Goal: Find specific page/section: Find specific page/section

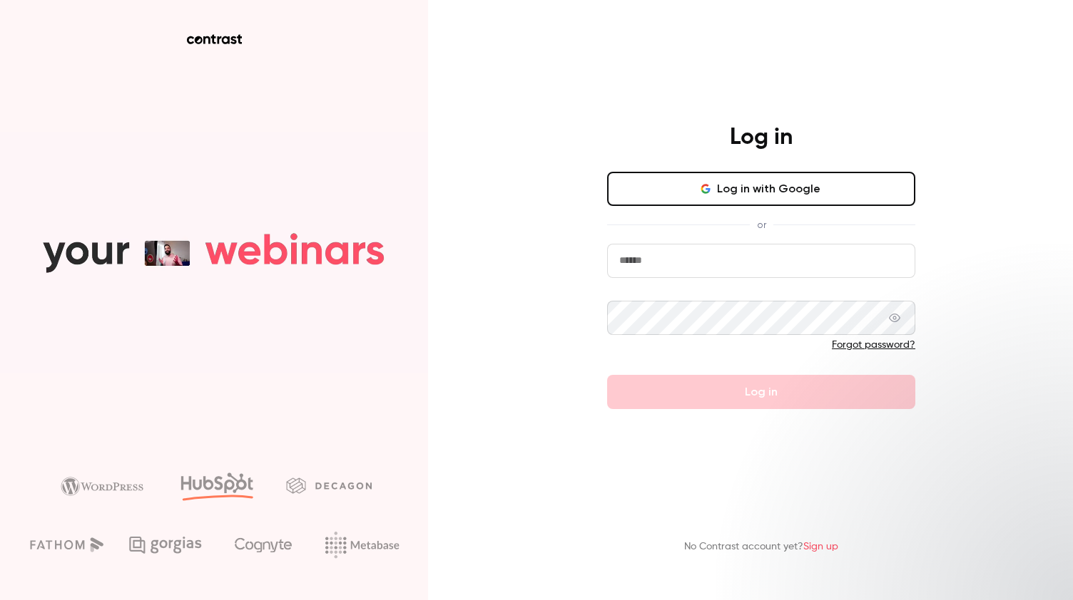
type input "**********"
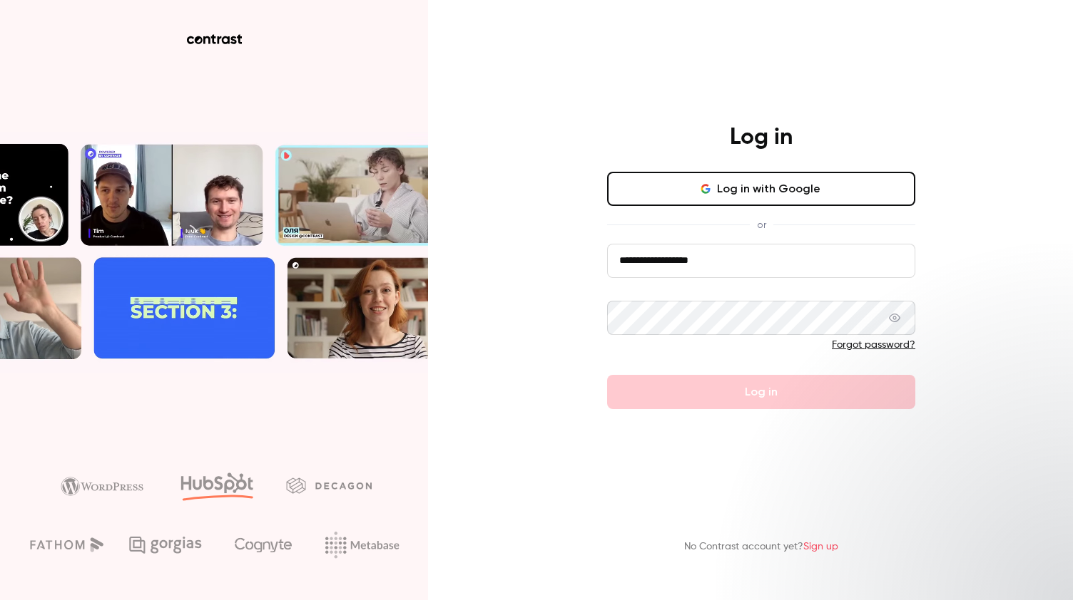
click at [723, 389] on form "**********" at bounding box center [761, 326] width 308 height 165
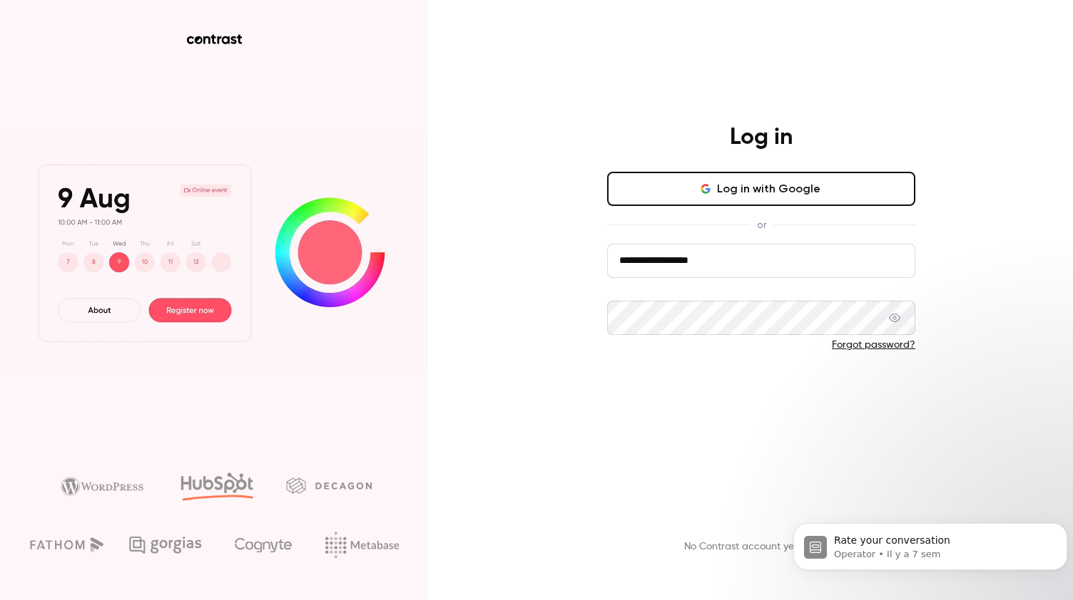
click at [737, 389] on button "Log in" at bounding box center [761, 392] width 308 height 34
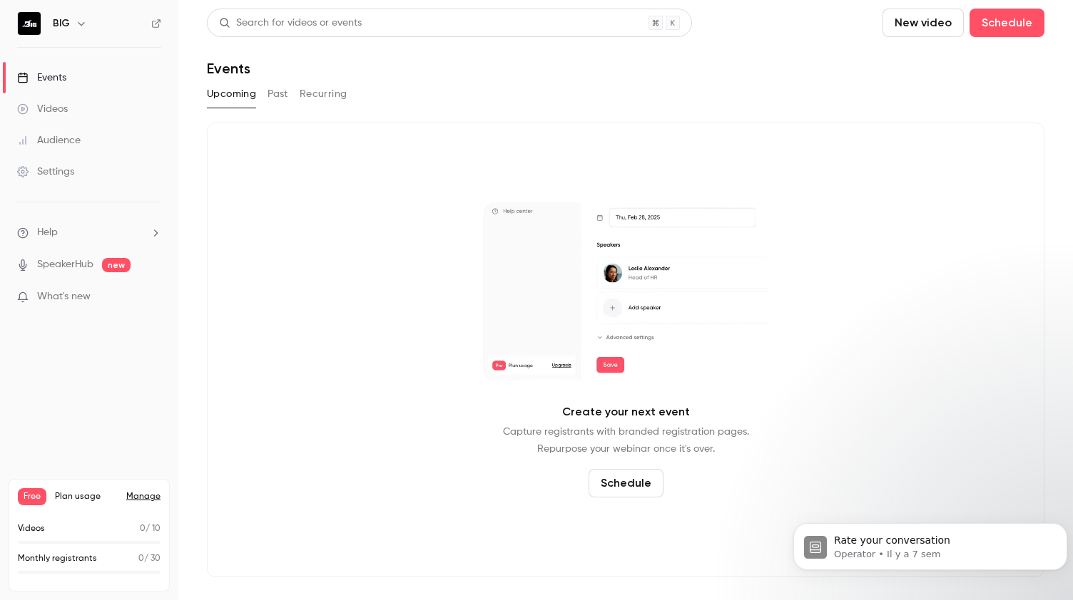
click at [279, 96] on button "Past" at bounding box center [277, 94] width 21 height 23
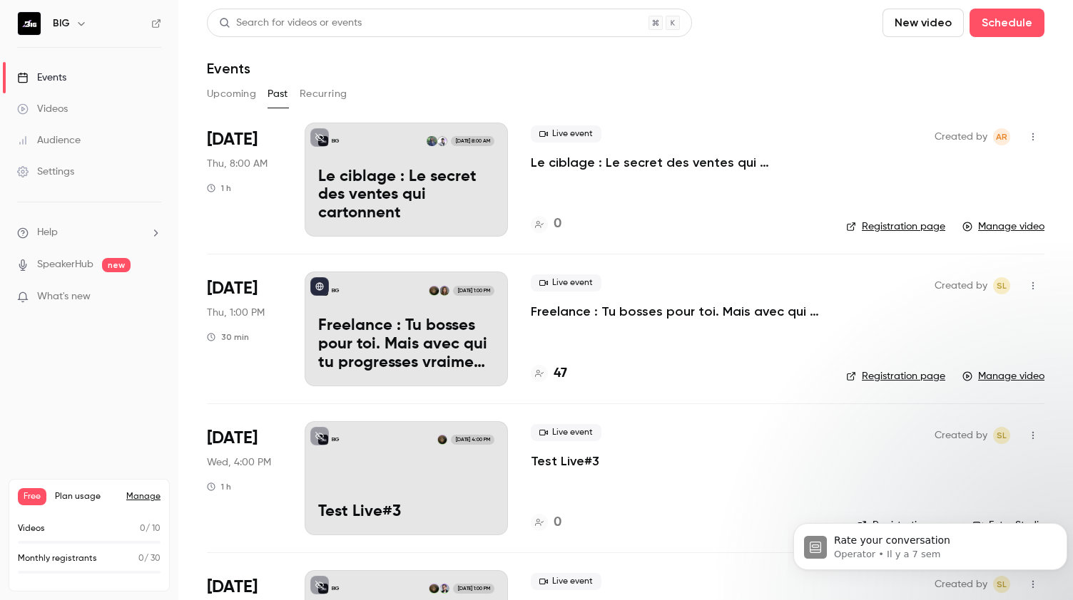
click at [411, 190] on p "Le ciblage : Le secret des ventes qui cartonnent" at bounding box center [406, 195] width 176 height 55
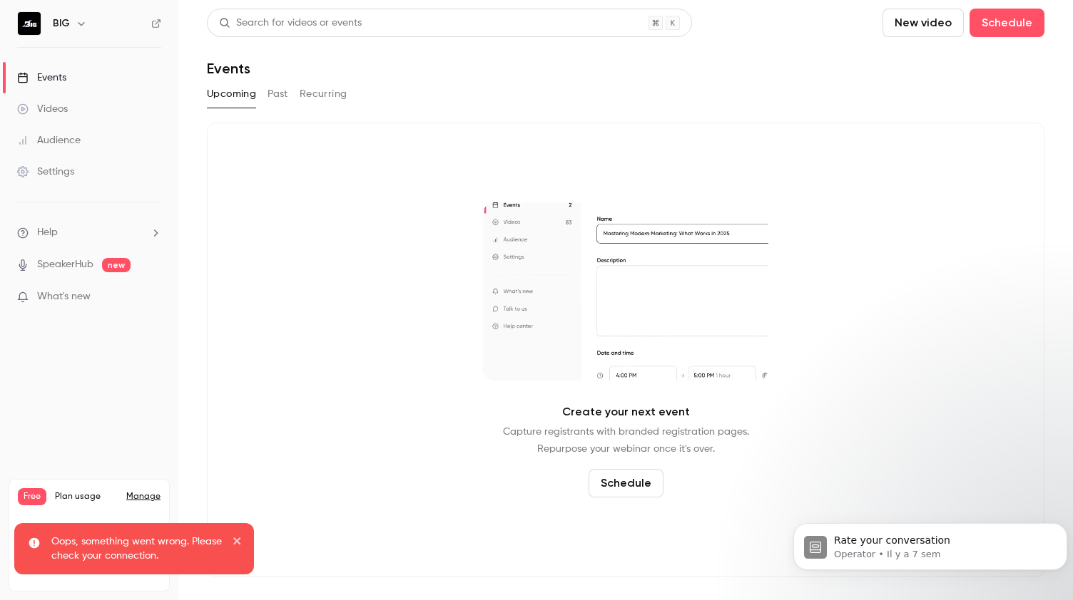
click at [277, 93] on button "Past" at bounding box center [277, 94] width 21 height 23
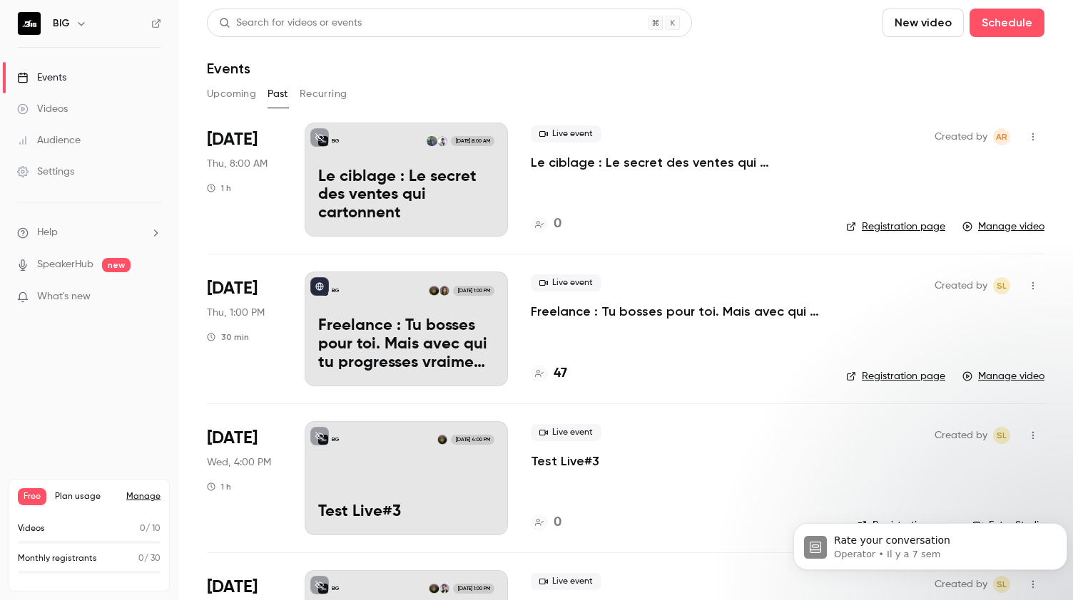
click at [986, 226] on link "Manage video" at bounding box center [1003, 227] width 82 height 14
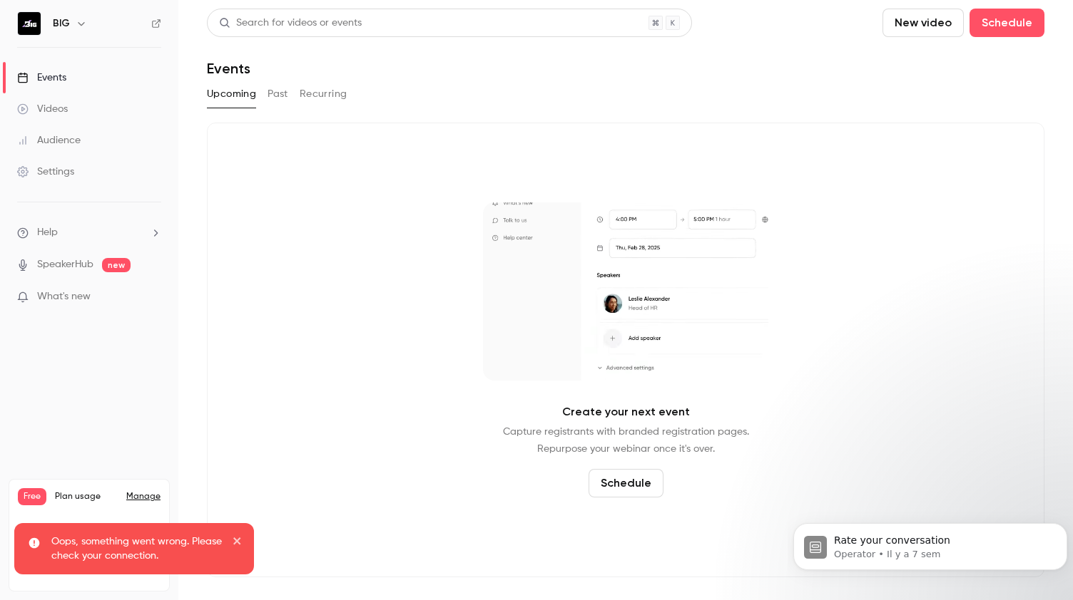
click at [273, 96] on button "Past" at bounding box center [277, 94] width 21 height 23
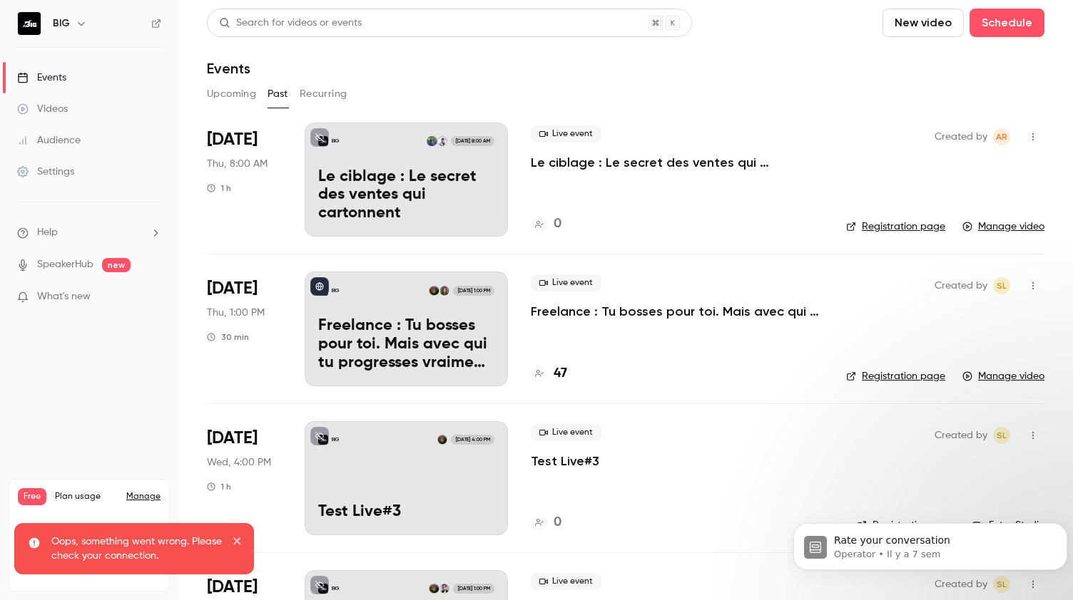
click at [304, 94] on button "Recurring" at bounding box center [324, 94] width 48 height 23
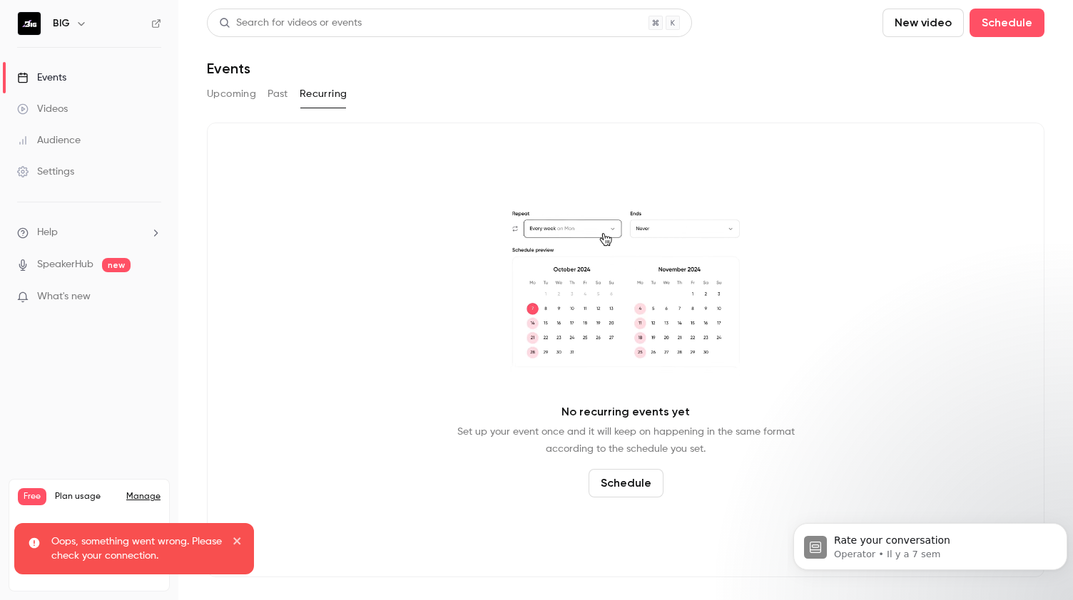
click at [277, 94] on button "Past" at bounding box center [277, 94] width 21 height 23
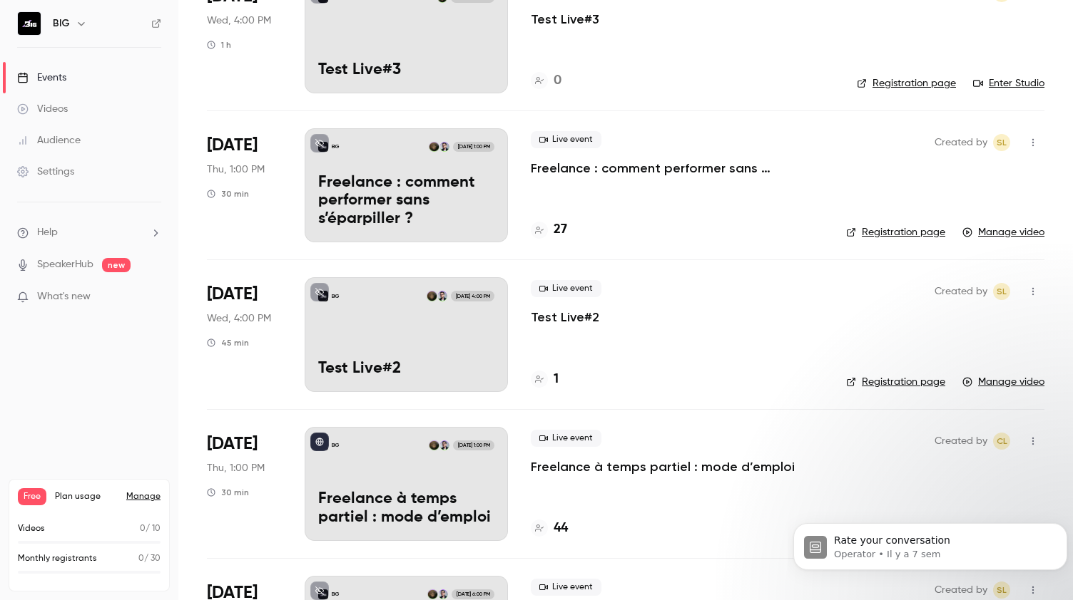
scroll to position [571, 0]
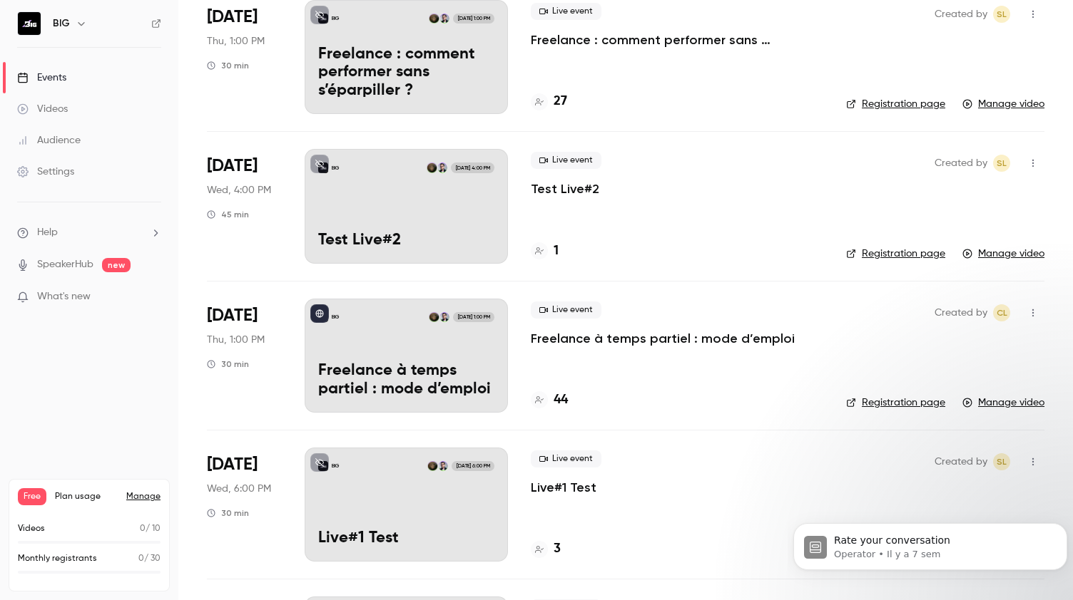
click at [1008, 399] on link "Manage video" at bounding box center [1003, 403] width 82 height 14
